Goal: Transaction & Acquisition: Book appointment/travel/reservation

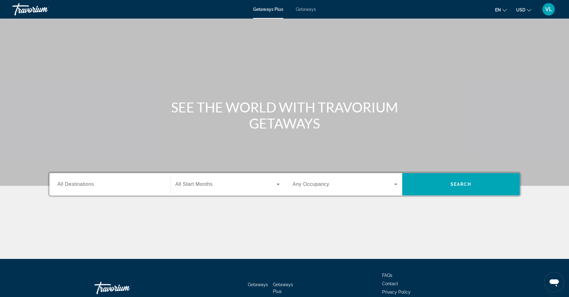
click at [306, 8] on span "Getaways" at bounding box center [306, 9] width 20 height 5
click at [266, 8] on span "Getaways Plus" at bounding box center [268, 9] width 30 height 5
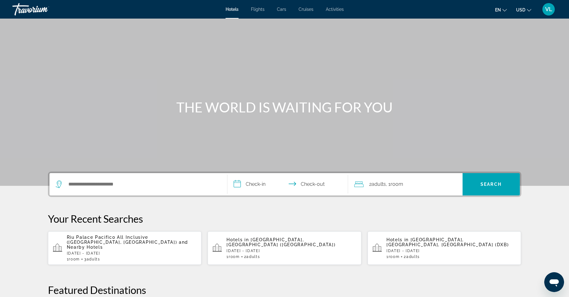
click at [105, 241] on span "and Nearby Hotels" at bounding box center [128, 244] width 122 height 10
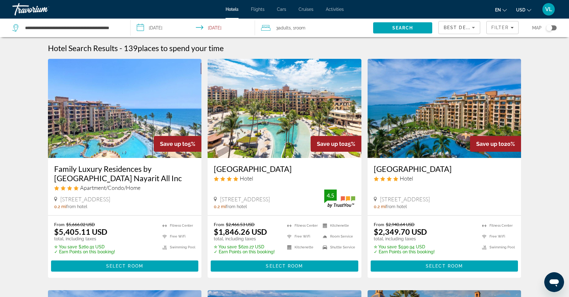
click at [140, 27] on input "**********" at bounding box center [194, 29] width 127 height 20
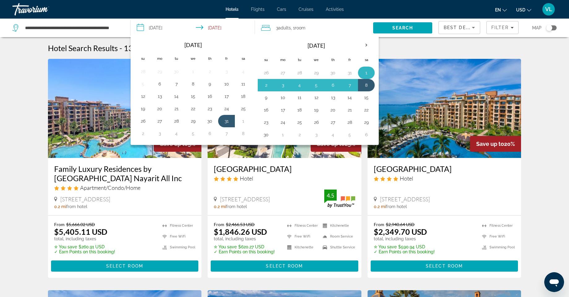
click at [367, 72] on button "1" at bounding box center [366, 72] width 10 height 9
click at [267, 98] on button "9" at bounding box center [266, 97] width 10 height 9
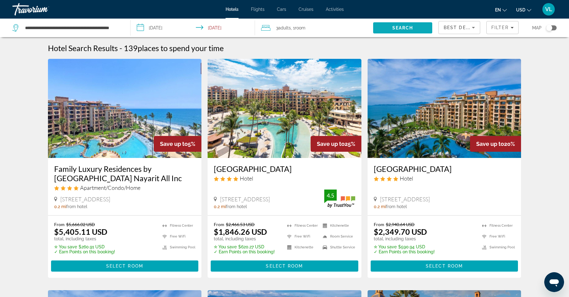
click at [399, 28] on span "Search" at bounding box center [402, 27] width 21 height 5
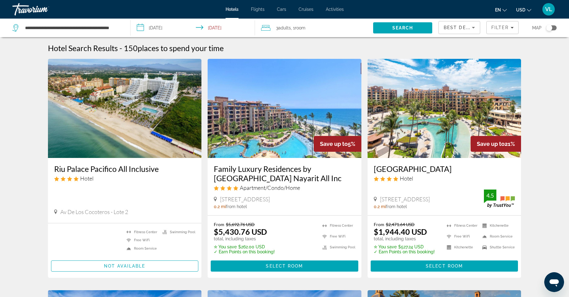
click at [140, 29] on input "**********" at bounding box center [194, 29] width 127 height 20
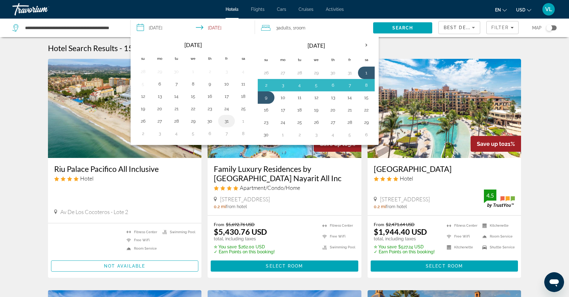
click at [225, 122] on button "31" at bounding box center [226, 121] width 10 height 9
click at [349, 85] on button "7" at bounding box center [350, 85] width 10 height 9
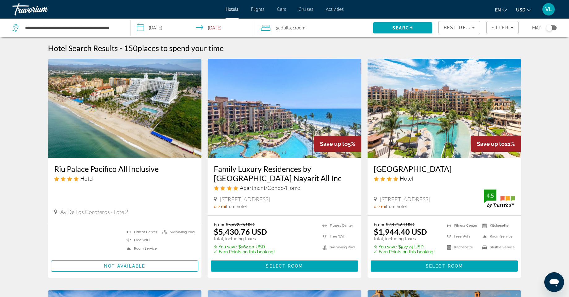
click at [140, 27] on input "**********" at bounding box center [194, 29] width 127 height 20
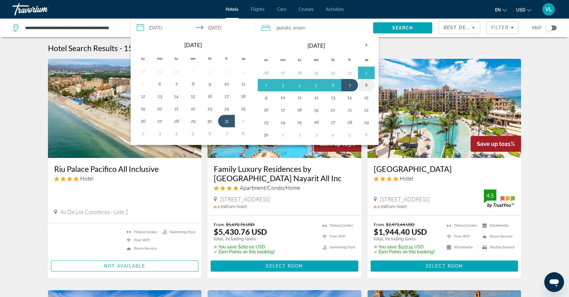
click at [366, 86] on button "8" at bounding box center [366, 85] width 10 height 9
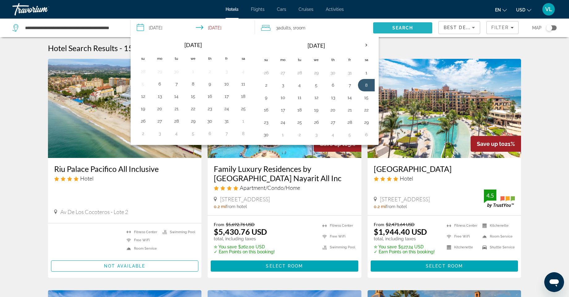
click at [401, 25] on span "Search" at bounding box center [402, 27] width 59 height 15
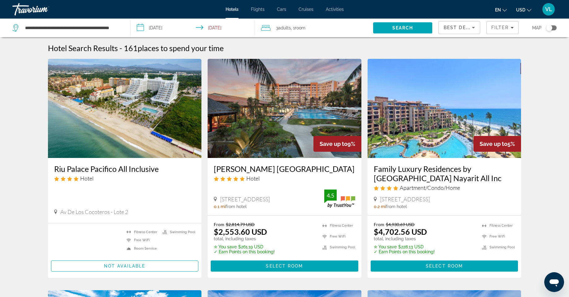
click at [139, 28] on input "**********" at bounding box center [194, 29] width 127 height 20
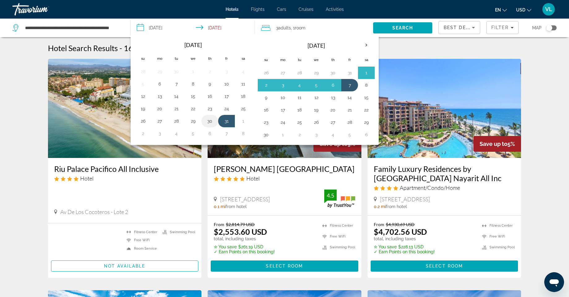
click at [209, 122] on button "30" at bounding box center [210, 121] width 10 height 9
click at [352, 84] on button "7" at bounding box center [350, 85] width 10 height 9
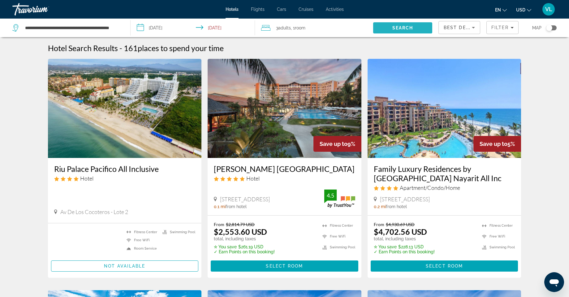
click at [403, 28] on span "Search" at bounding box center [402, 27] width 21 height 5
click at [140, 28] on input "**********" at bounding box center [194, 29] width 127 height 20
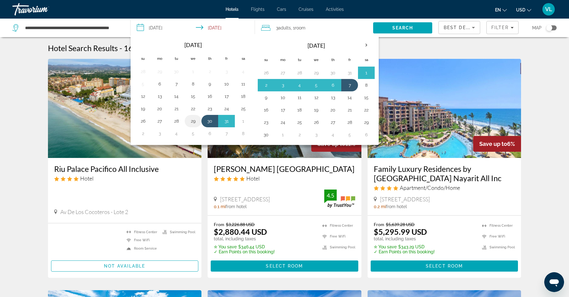
click at [192, 122] on button "29" at bounding box center [193, 121] width 10 height 9
click at [331, 84] on button "6" at bounding box center [333, 85] width 10 height 9
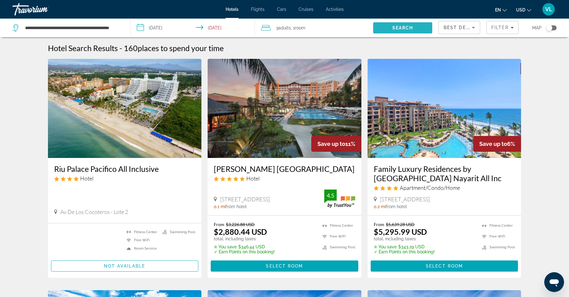
click at [399, 28] on span "Search" at bounding box center [402, 27] width 21 height 5
click at [140, 28] on input "**********" at bounding box center [194, 29] width 127 height 20
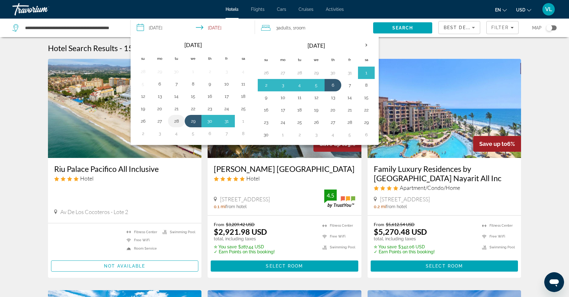
click at [176, 122] on button "28" at bounding box center [176, 121] width 10 height 9
click at [317, 87] on button "5" at bounding box center [316, 85] width 10 height 9
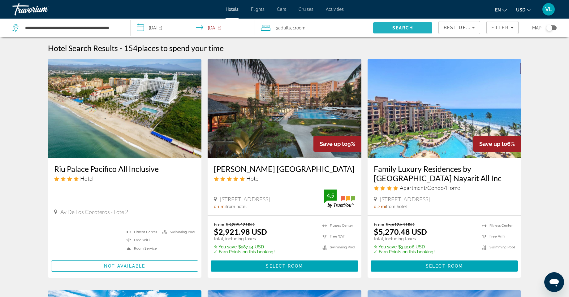
click at [397, 27] on span "Search" at bounding box center [402, 27] width 21 height 5
click at [139, 28] on input "**********" at bounding box center [194, 29] width 127 height 20
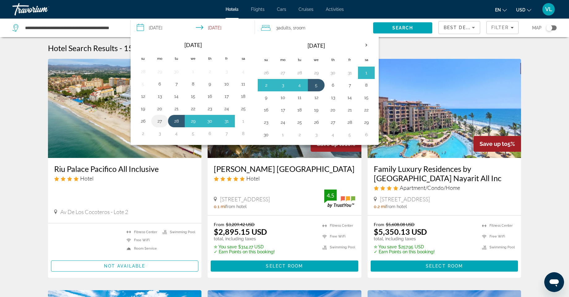
click at [159, 120] on button "27" at bounding box center [160, 121] width 10 height 9
click at [298, 86] on button "4" at bounding box center [299, 85] width 10 height 9
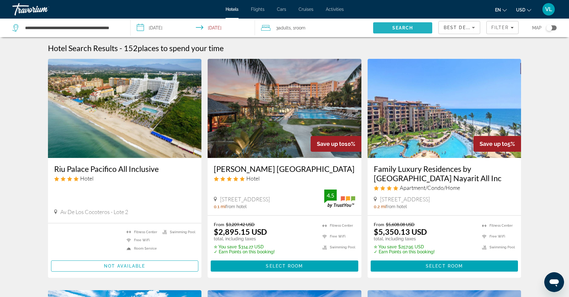
click at [397, 28] on span "Search" at bounding box center [402, 27] width 21 height 5
click at [140, 27] on input "**********" at bounding box center [194, 29] width 127 height 20
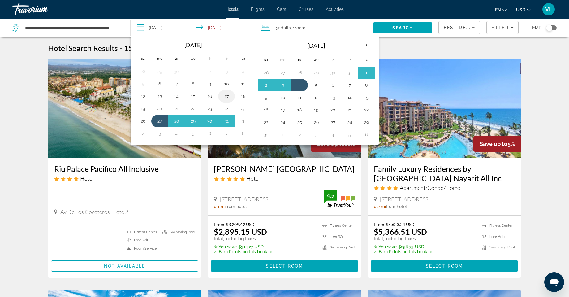
click at [224, 96] on button "17" at bounding box center [226, 96] width 10 height 9
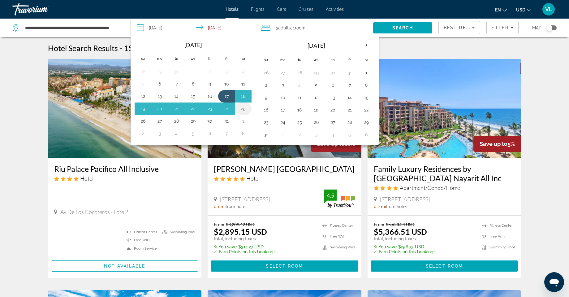
click at [243, 109] on button "25" at bounding box center [243, 108] width 10 height 9
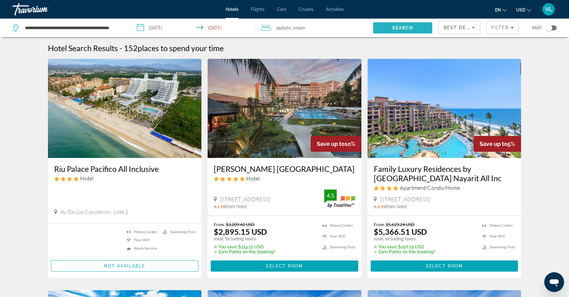
click at [398, 25] on span "Search" at bounding box center [402, 27] width 59 height 15
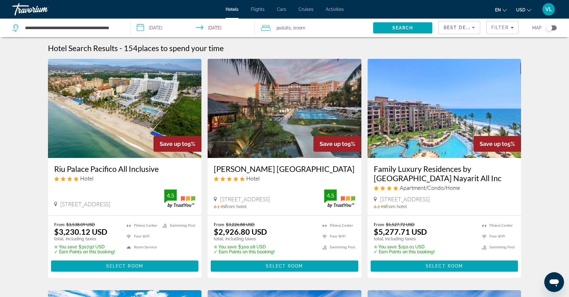
click at [140, 27] on input "**********" at bounding box center [194, 29] width 127 height 20
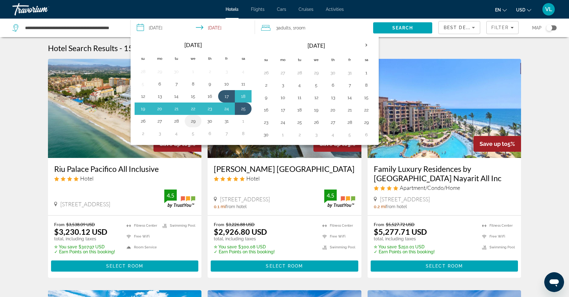
click at [193, 121] on button "29" at bounding box center [193, 121] width 10 height 9
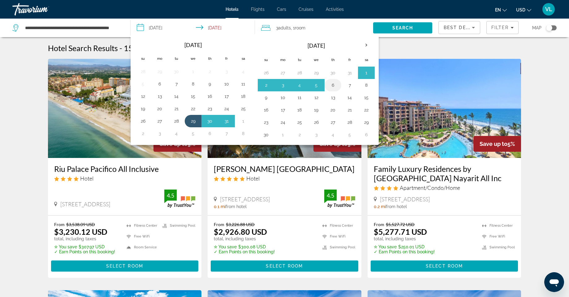
click at [334, 85] on button "6" at bounding box center [333, 85] width 10 height 9
type input "**********"
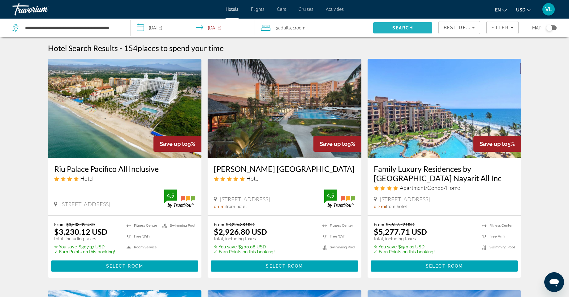
click at [396, 27] on span "Search" at bounding box center [402, 27] width 21 height 5
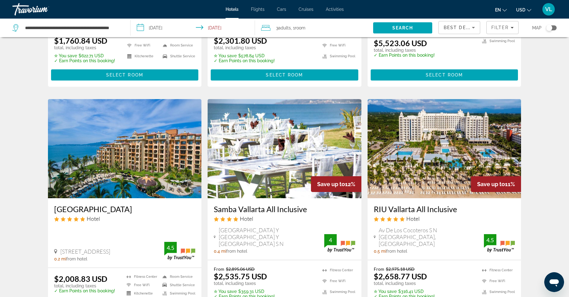
scroll to position [433, 0]
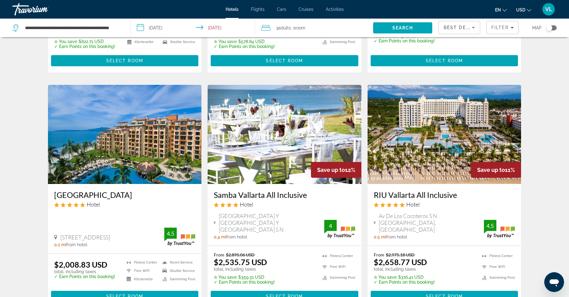
click at [505, 147] on img "Main content" at bounding box center [444, 134] width 154 height 99
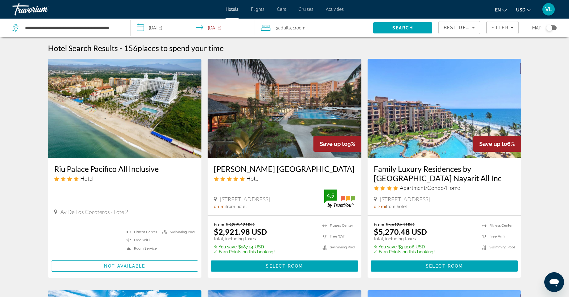
click at [166, 117] on img "Main content" at bounding box center [125, 108] width 154 height 99
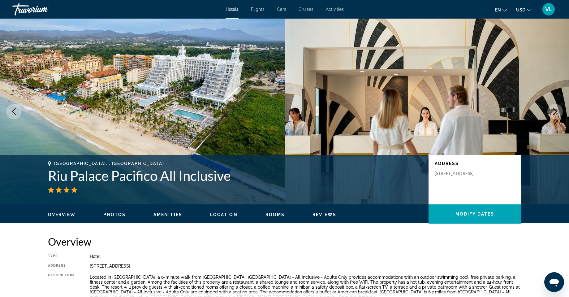
click at [556, 110] on icon "Next image" at bounding box center [555, 111] width 4 height 7
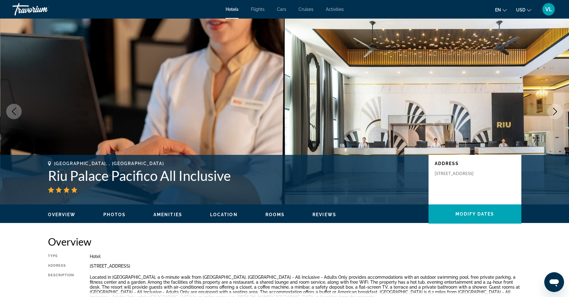
click at [556, 110] on icon "Next image" at bounding box center [555, 111] width 4 height 7
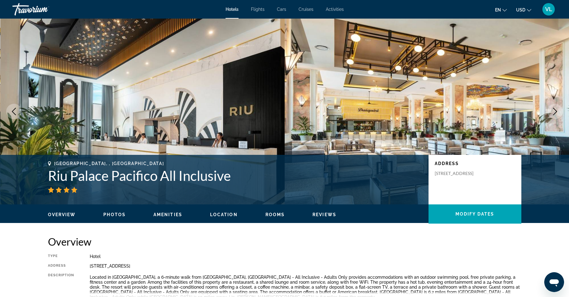
click at [556, 111] on icon "Next image" at bounding box center [554, 111] width 7 height 7
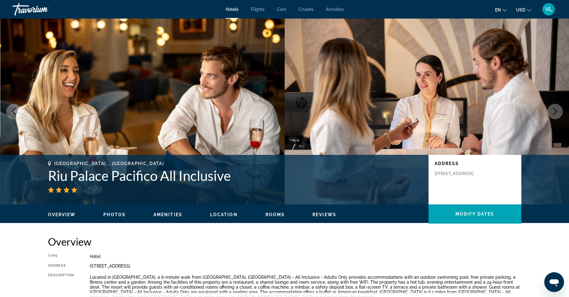
click at [556, 111] on icon "Next image" at bounding box center [554, 111] width 7 height 7
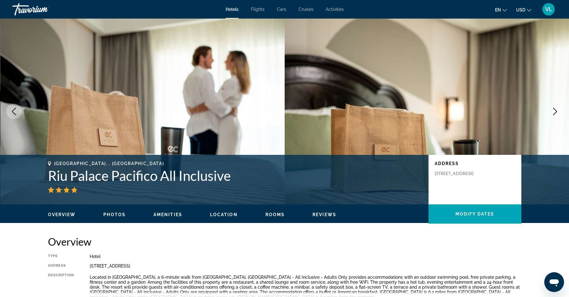
click at [556, 111] on icon "Next image" at bounding box center [554, 111] width 7 height 7
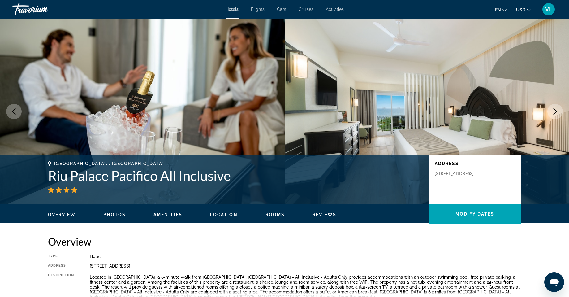
click at [556, 111] on icon "Next image" at bounding box center [554, 111] width 7 height 7
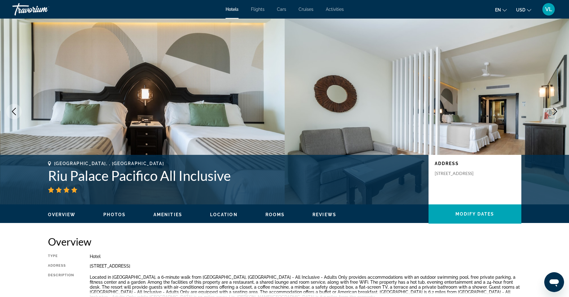
click at [556, 111] on icon "Next image" at bounding box center [554, 111] width 7 height 7
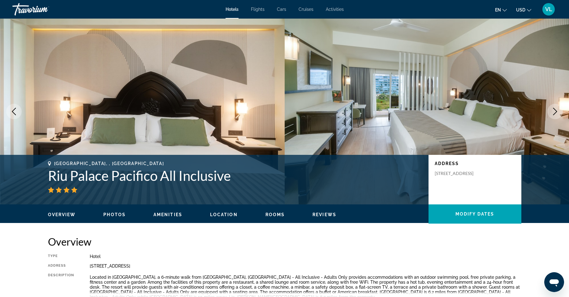
click at [556, 111] on icon "Next image" at bounding box center [554, 111] width 7 height 7
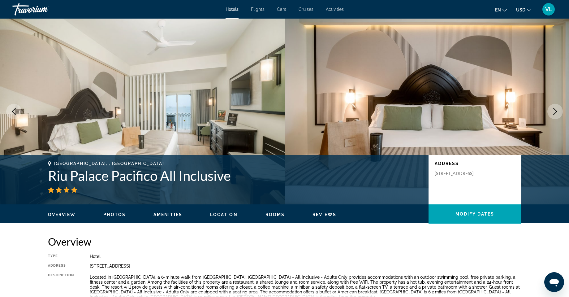
click at [556, 111] on icon "Next image" at bounding box center [554, 111] width 7 height 7
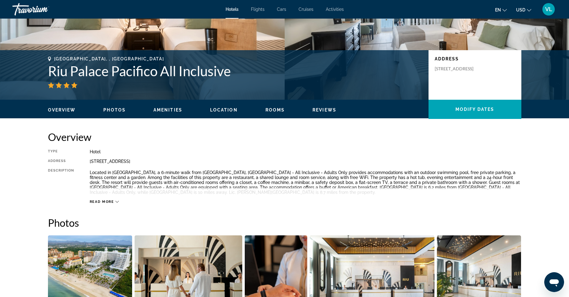
scroll to position [124, 0]
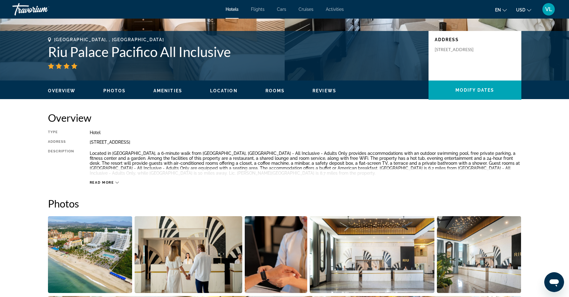
click at [117, 180] on div "Read more" at bounding box center [104, 182] width 29 height 4
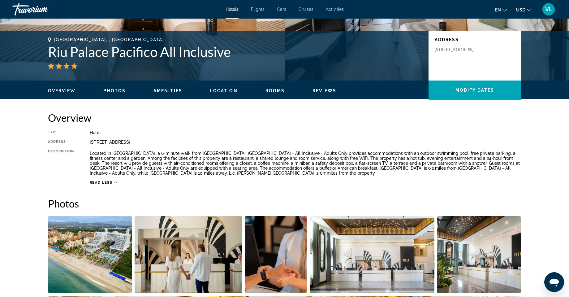
click at [105, 182] on span "Read less" at bounding box center [101, 182] width 23 height 4
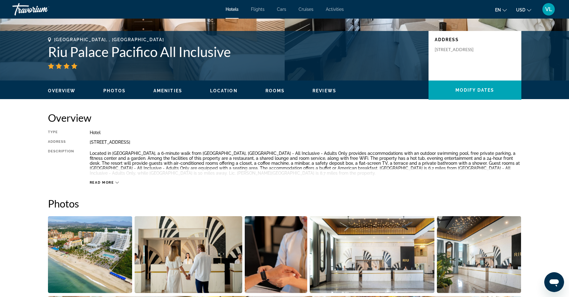
scroll to position [50, 0]
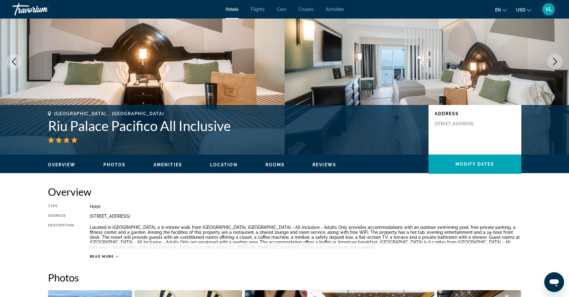
click at [110, 255] on span "Read more" at bounding box center [102, 256] width 24 height 4
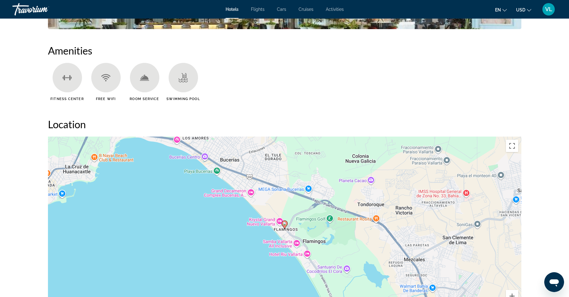
scroll to position [421, 0]
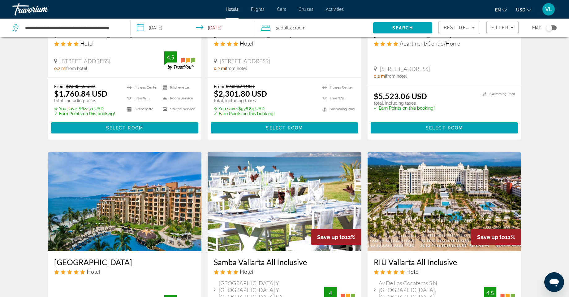
scroll to position [371, 0]
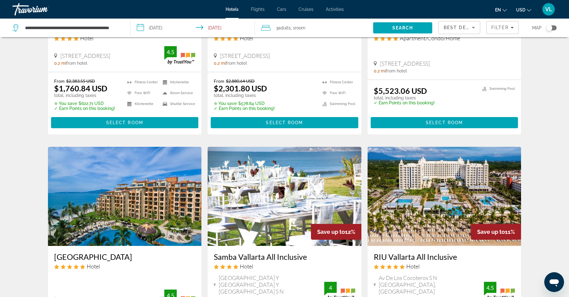
click at [505, 209] on img "Main content" at bounding box center [444, 196] width 154 height 99
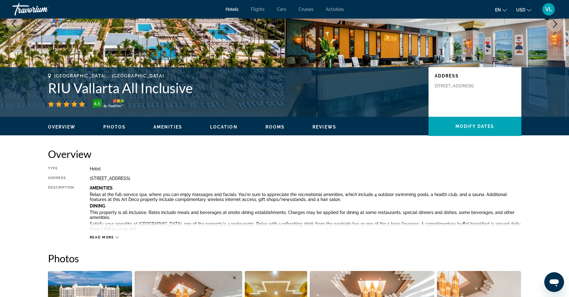
scroll to position [93, 0]
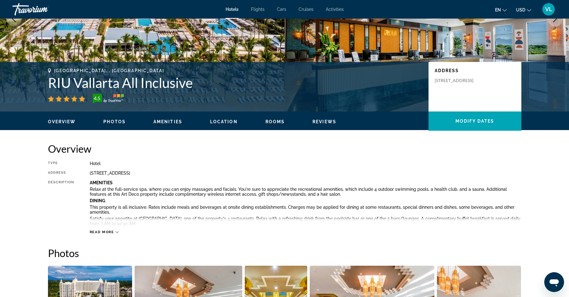
click at [101, 231] on span "Read more" at bounding box center [102, 232] width 24 height 4
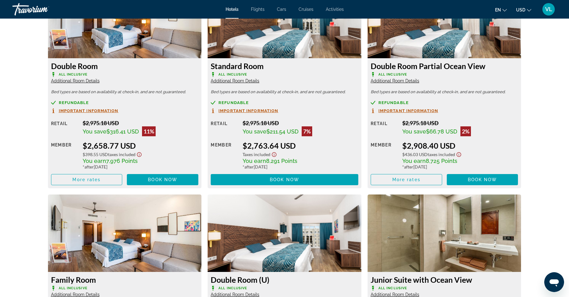
scroll to position [928, 0]
